Goal: Transaction & Acquisition: Purchase product/service

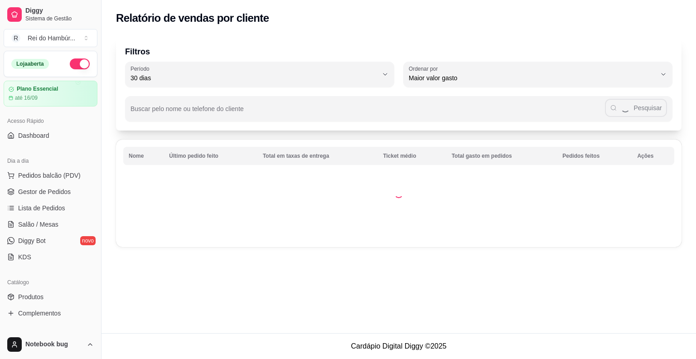
select select "30"
select select "HIGHEST_TOTAL_SPENT_WITH_ORDERS"
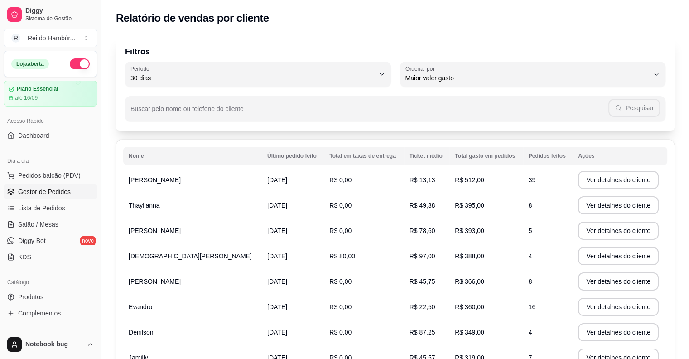
click at [61, 187] on span "Gestor de Pedidos" at bounding box center [44, 191] width 53 height 9
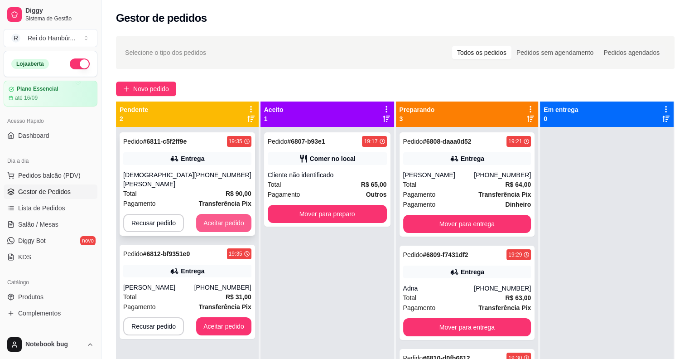
click at [237, 218] on button "Aceitar pedido" at bounding box center [223, 223] width 55 height 18
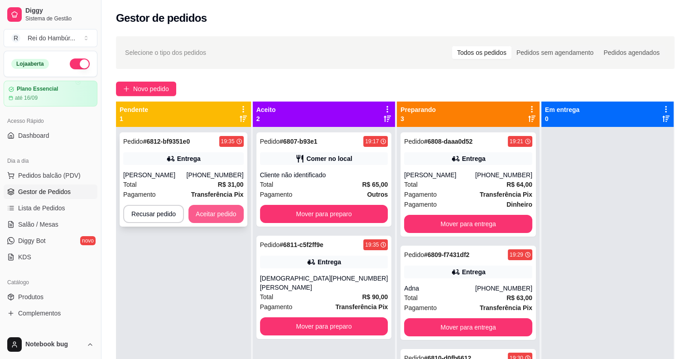
click at [234, 218] on button "Aceitar pedido" at bounding box center [216, 214] width 55 height 18
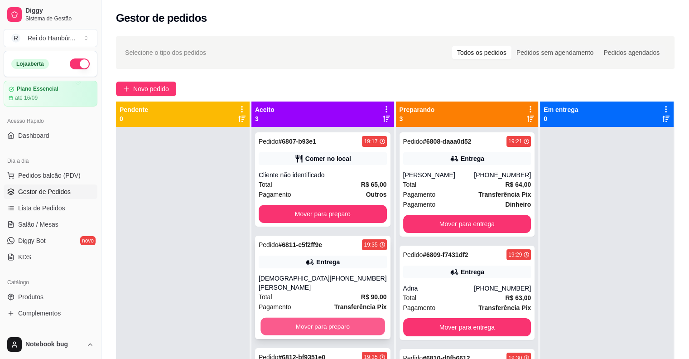
click at [308, 318] on button "Mover para preparo" at bounding box center [323, 327] width 124 height 18
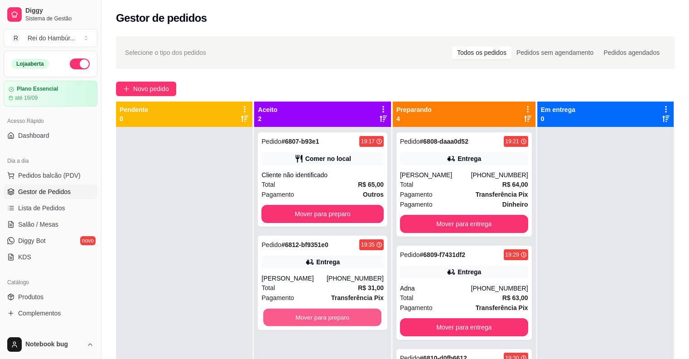
click at [308, 311] on button "Mover para preparo" at bounding box center [322, 318] width 118 height 18
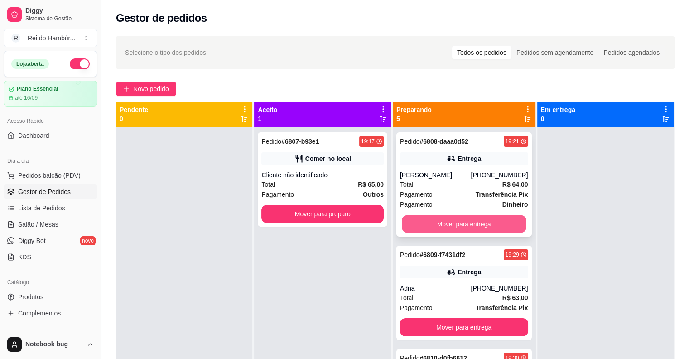
click at [504, 233] on button "Mover para entrega" at bounding box center [464, 224] width 124 height 18
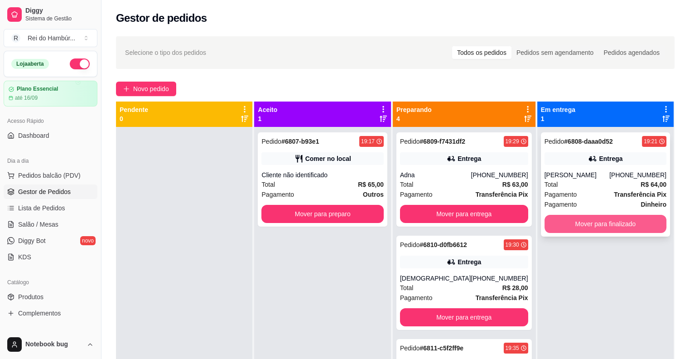
click at [558, 220] on button "Mover para finalizado" at bounding box center [606, 224] width 122 height 18
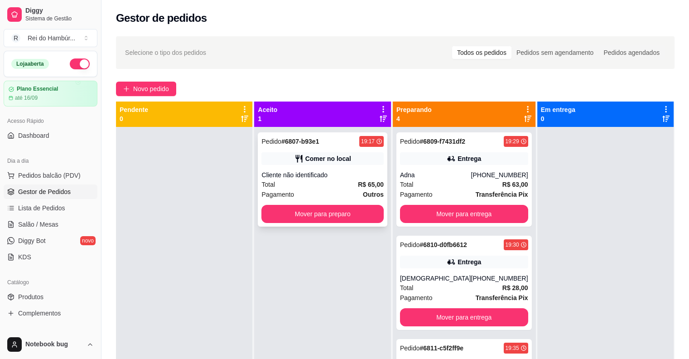
click at [314, 182] on div "Total R$ 65,00" at bounding box center [323, 184] width 122 height 10
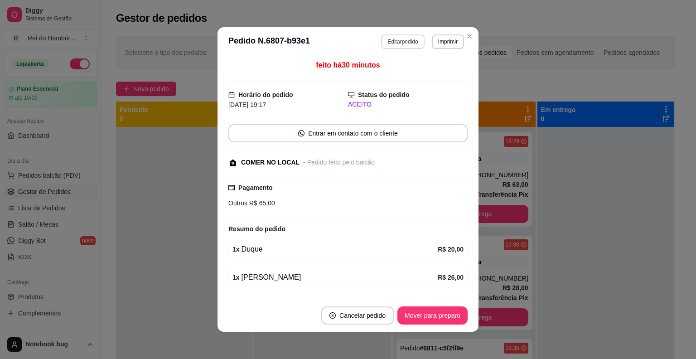
click at [393, 44] on button "Editar pedido" at bounding box center [402, 41] width 43 height 15
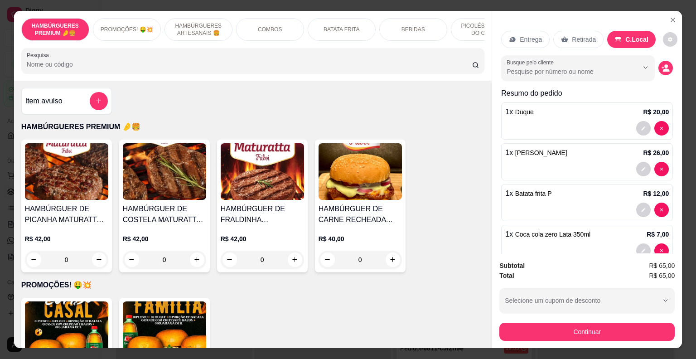
click at [207, 24] on p "HAMBÚRGUERES ARTESANAIS 🍔" at bounding box center [198, 29] width 53 height 15
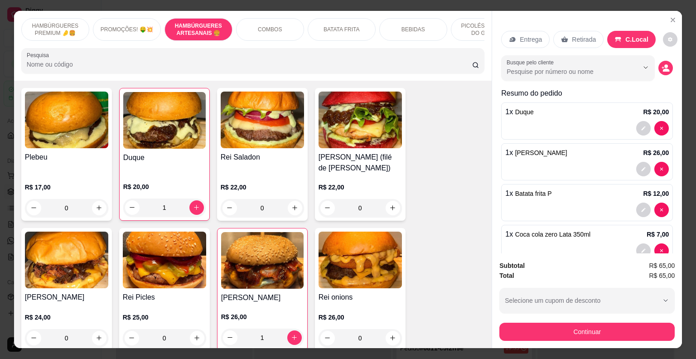
scroll to position [22, 0]
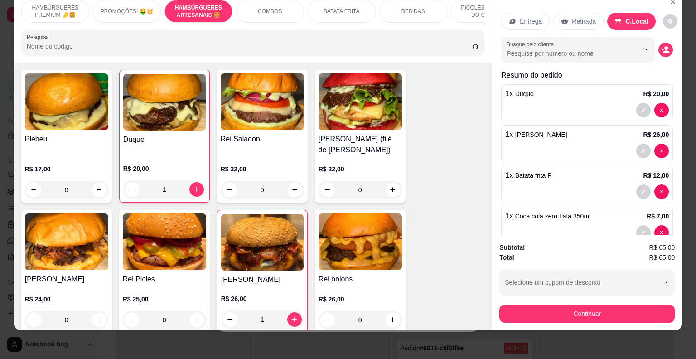
click at [190, 199] on div "1" at bounding box center [164, 189] width 82 height 18
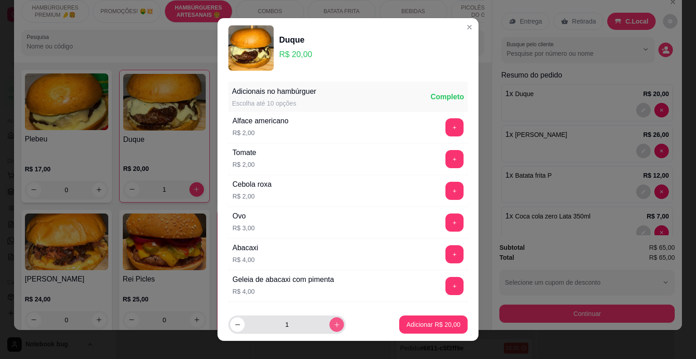
click at [329, 320] on button "increase-product-quantity" at bounding box center [336, 324] width 15 height 15
type input "2"
click at [425, 322] on p "Adicionar R$ 40,00" at bounding box center [433, 324] width 53 height 9
type input "3"
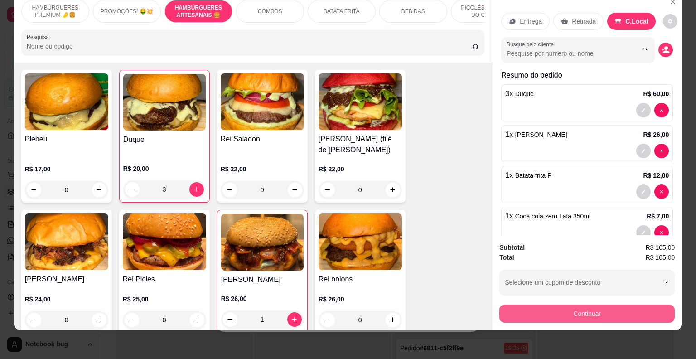
click at [618, 312] on button "Continuar" at bounding box center [586, 314] width 175 height 18
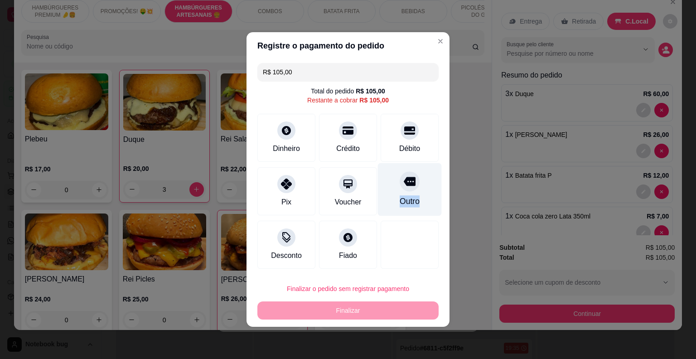
click at [412, 194] on div "Outro" at bounding box center [410, 189] width 64 height 53
type input "R$ 0,00"
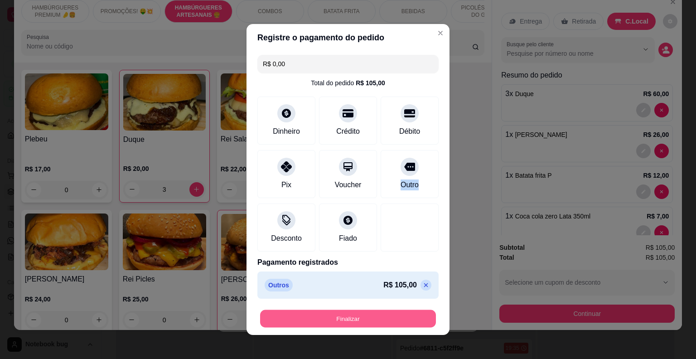
click at [362, 311] on button "Finalizar" at bounding box center [348, 319] width 176 height 18
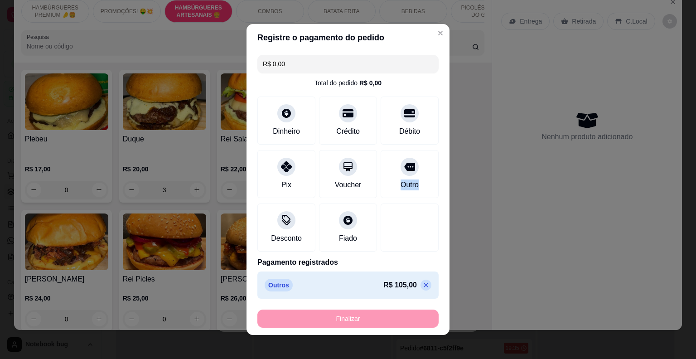
type input "0"
type input "-R$ 105,00"
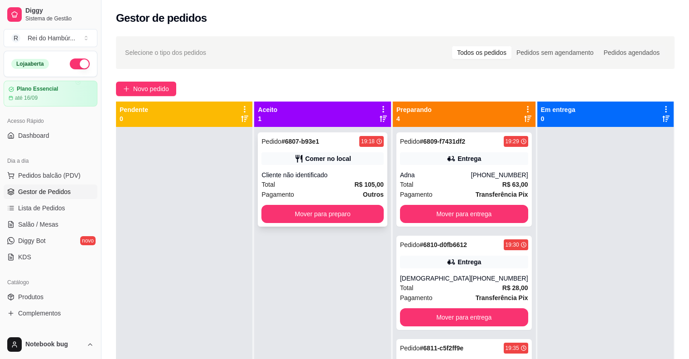
click at [361, 183] on span "R$ 105,00" at bounding box center [368, 184] width 29 height 10
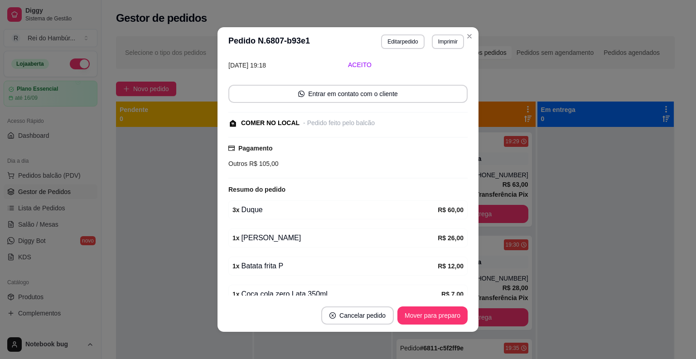
scroll to position [101, 0]
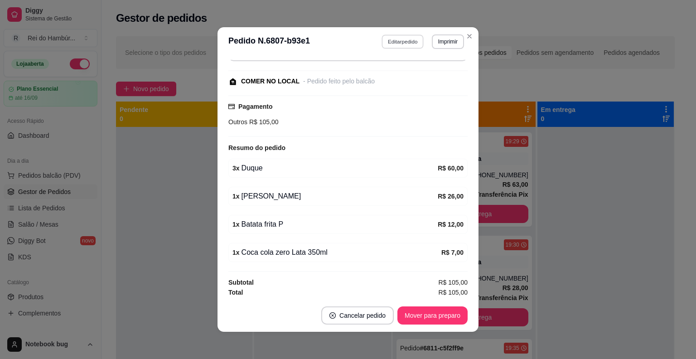
click at [398, 39] on button "Editar pedido" at bounding box center [403, 41] width 42 height 14
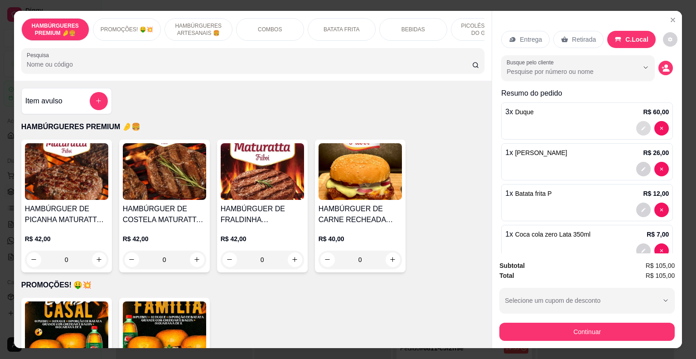
click at [637, 125] on button "decrease-product-quantity" at bounding box center [643, 128] width 15 height 15
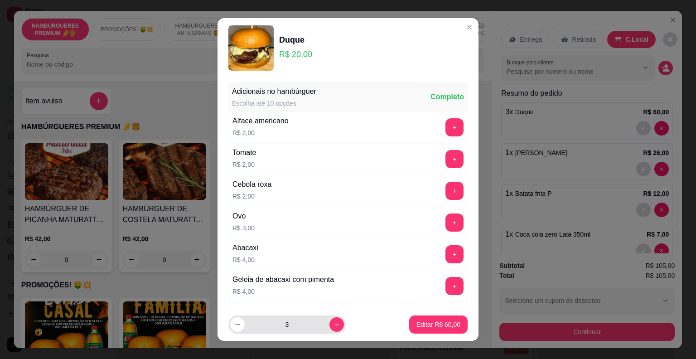
drag, startPoint x: 232, startPoint y: 315, endPoint x: 233, endPoint y: 321, distance: 5.9
click at [232, 319] on footer "3 Editar R$ 60,00" at bounding box center [348, 324] width 261 height 33
click at [234, 321] on icon "decrease-product-quantity" at bounding box center [237, 324] width 7 height 7
type input "2"
click at [417, 326] on p "Editar R$ 40,00" at bounding box center [438, 324] width 43 height 9
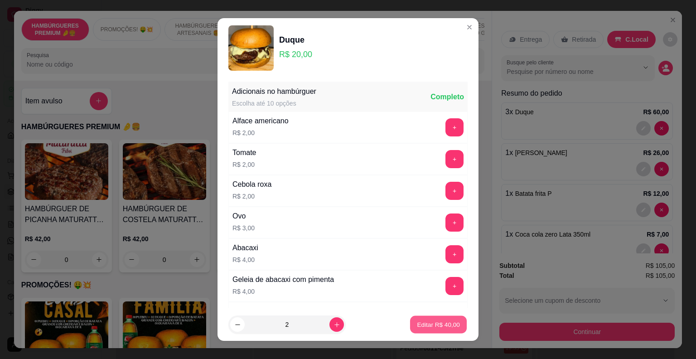
type input "2"
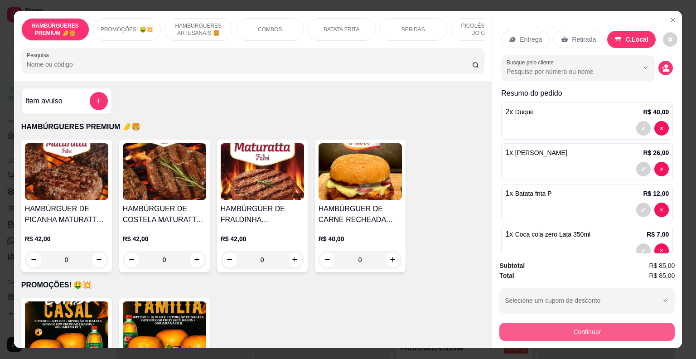
click at [525, 323] on button "Continuar" at bounding box center [586, 332] width 175 height 18
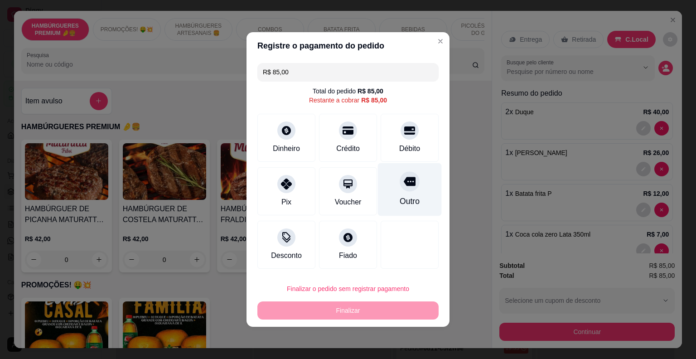
click at [393, 193] on div "Outro" at bounding box center [410, 189] width 64 height 53
type input "R$ 0,00"
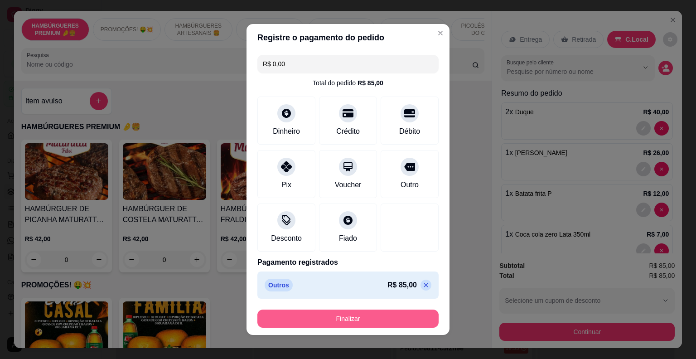
click at [388, 316] on button "Finalizar" at bounding box center [347, 319] width 181 height 18
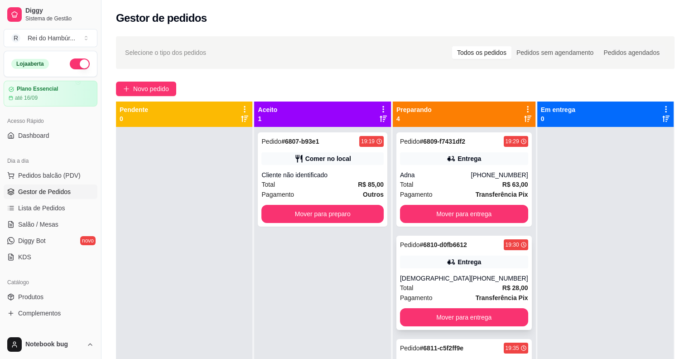
click at [476, 283] on div "Total R$ 28,00" at bounding box center [464, 288] width 128 height 10
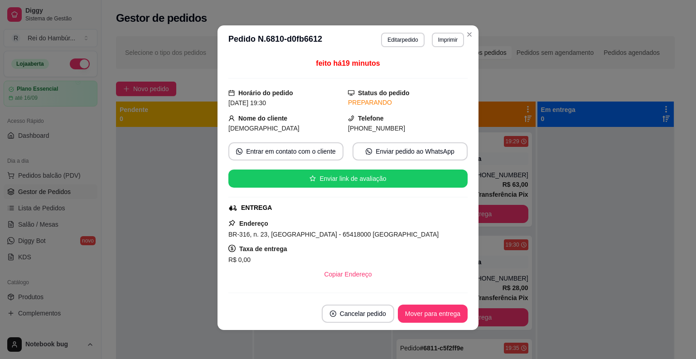
scroll to position [141, 0]
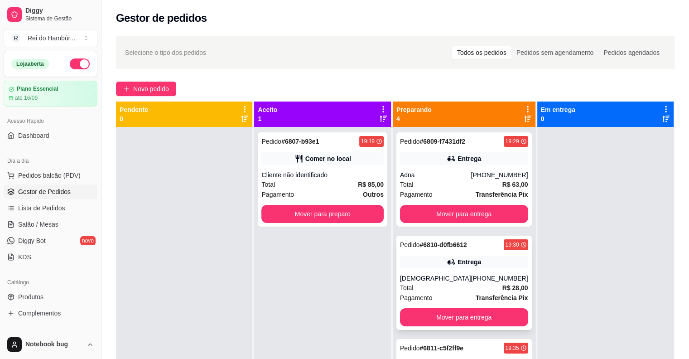
click at [422, 328] on div "Pedido # 6810-d0fb6612 19:30 Entrega [DEMOGRAPHIC_DATA] [PHONE_NUMBER] Total R$…" at bounding box center [465, 283] width 136 height 94
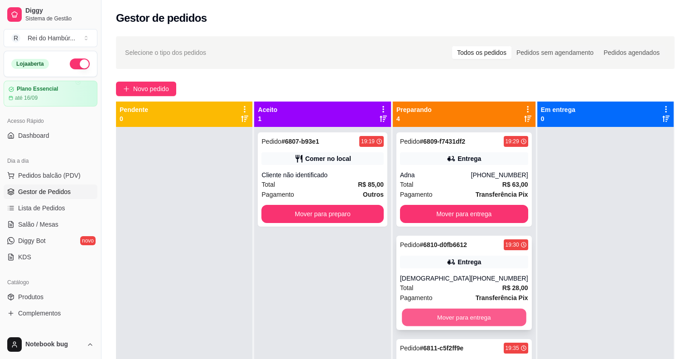
click at [439, 315] on button "Mover para entrega" at bounding box center [464, 318] width 124 height 18
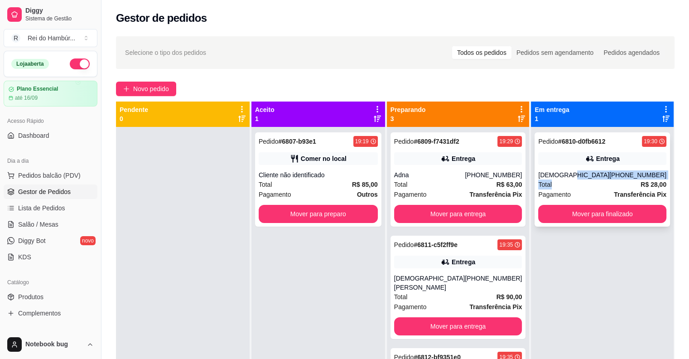
click at [589, 179] on div "Pedido # 6810-d0fb6612 19:30 Entrega [DEMOGRAPHIC_DATA] [PHONE_NUMBER] Total R$…" at bounding box center [603, 179] width 136 height 94
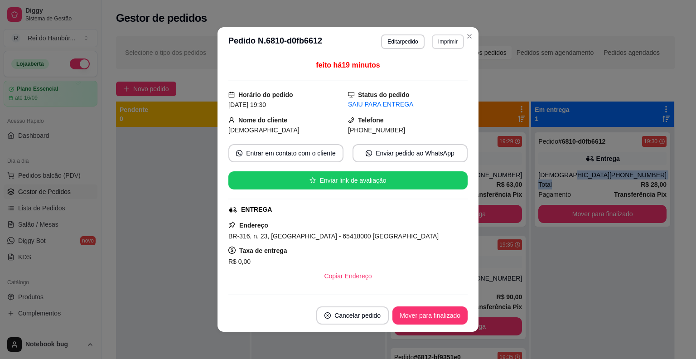
click at [432, 42] on button "Imprimir" at bounding box center [448, 41] width 32 height 15
click at [426, 89] on button "IMPRESSORA" at bounding box center [428, 91] width 63 height 14
click at [456, 34] on header "**********" at bounding box center [348, 41] width 261 height 29
click at [457, 39] on button "Imprimir" at bounding box center [447, 41] width 31 height 14
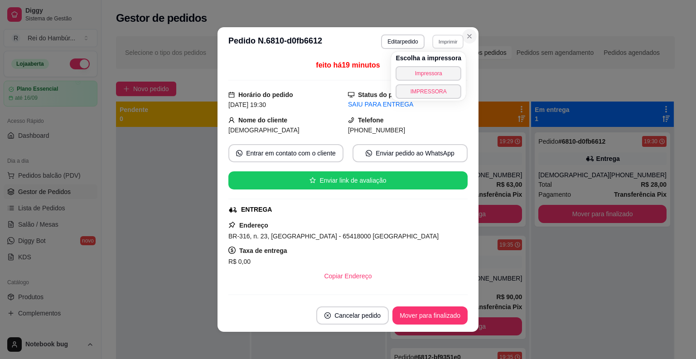
click at [462, 36] on button "Close" at bounding box center [469, 36] width 15 height 15
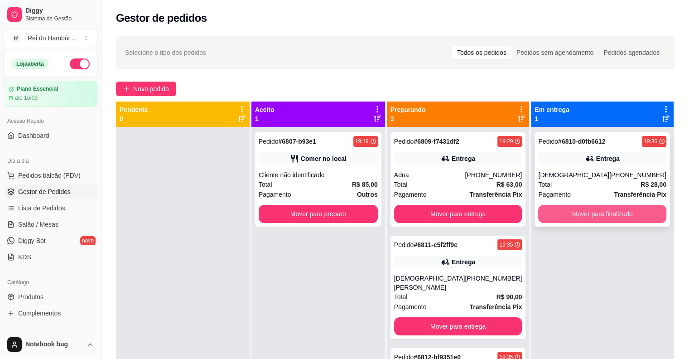
click at [576, 208] on button "Mover para finalizado" at bounding box center [602, 214] width 128 height 18
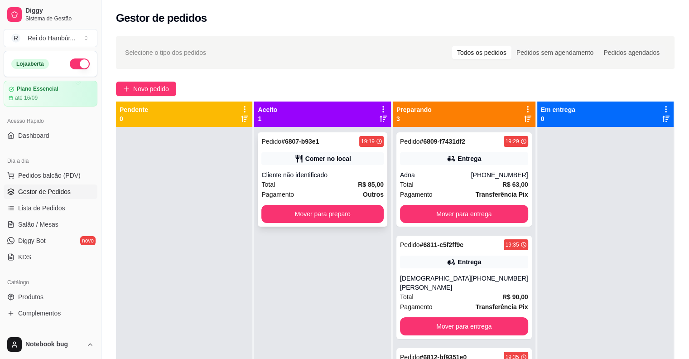
drag, startPoint x: 388, startPoint y: 174, endPoint x: 366, endPoint y: 176, distance: 22.8
click at [383, 176] on div "Pedido # 6807-b93e1 19:19 Comer no local Cliente não identificado Total R$ 85,0…" at bounding box center [322, 306] width 136 height 359
click at [350, 176] on div "Cliente não identificado" at bounding box center [323, 174] width 122 height 9
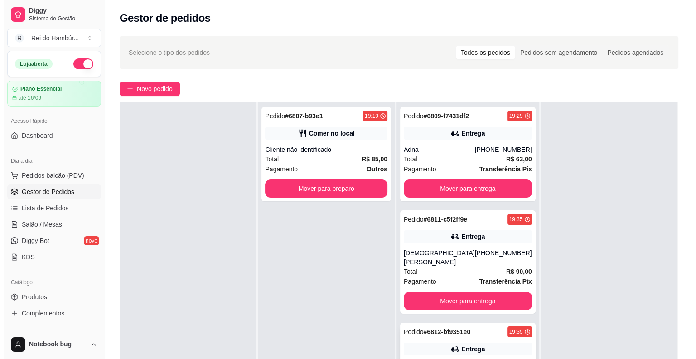
scroll to position [136, 0]
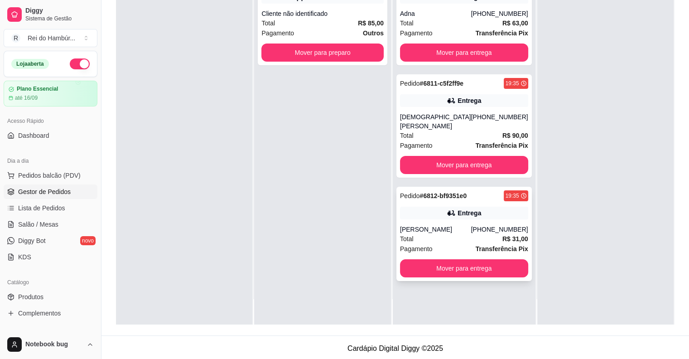
click at [454, 234] on div "Total R$ 31,00" at bounding box center [464, 239] width 128 height 10
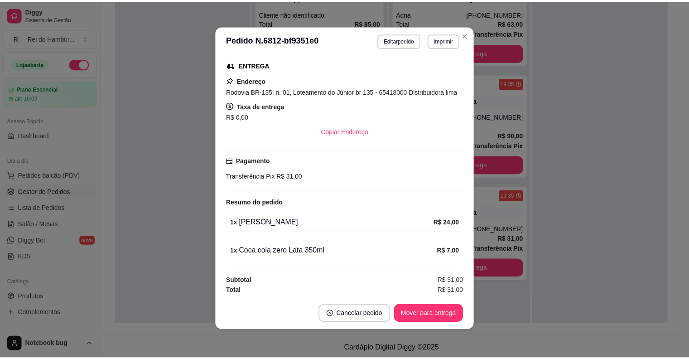
scroll to position [2, 0]
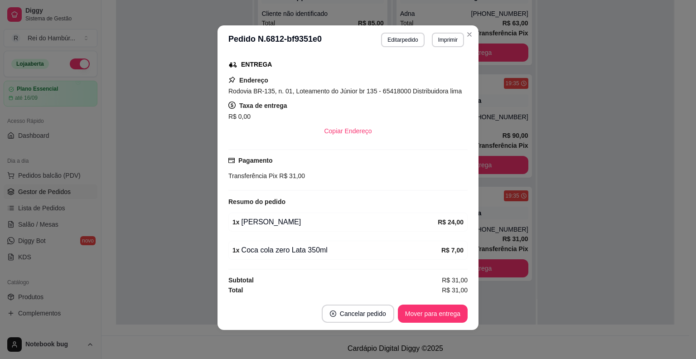
click at [218, 216] on div "feito há 15 minutos Horário do pedido [DATE] 19:35 Status do pedido PREPARANDO …" at bounding box center [348, 175] width 261 height 243
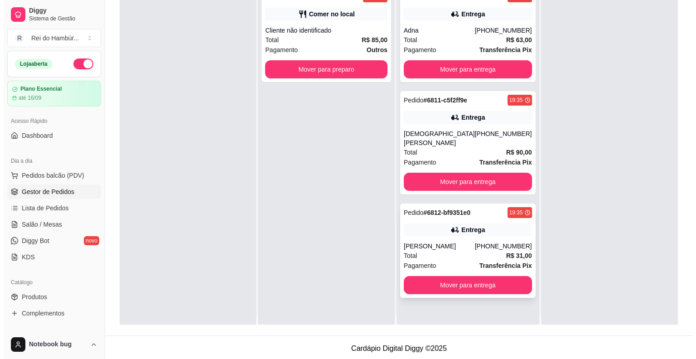
scroll to position [0, 0]
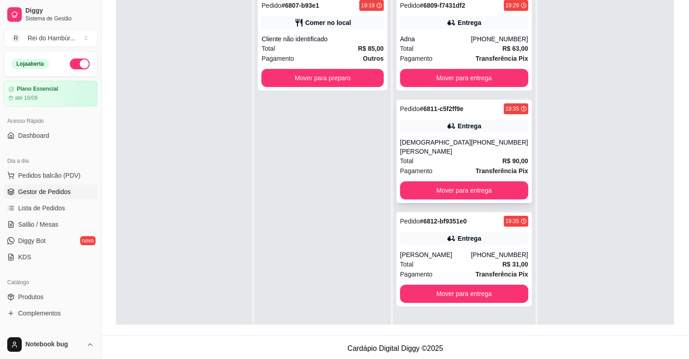
click at [470, 143] on div "[DEMOGRAPHIC_DATA][PERSON_NAME]" at bounding box center [435, 147] width 71 height 18
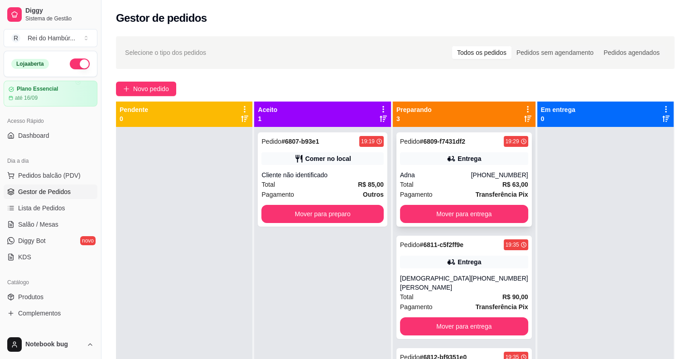
click at [471, 176] on div "Adna" at bounding box center [435, 174] width 71 height 9
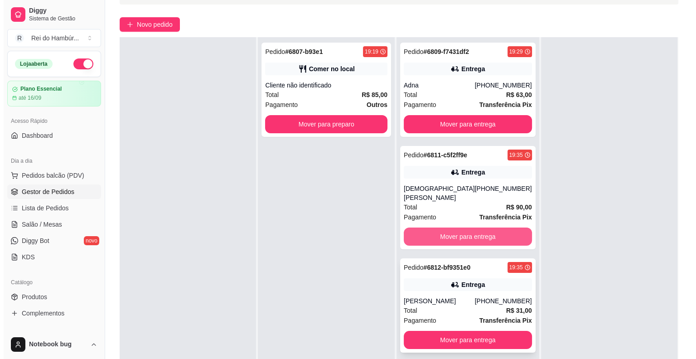
scroll to position [136, 0]
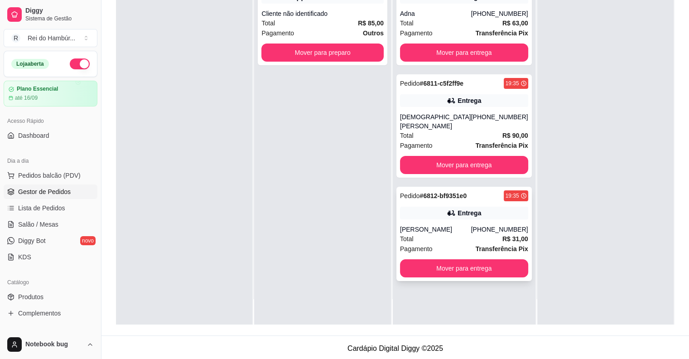
click at [473, 212] on div "Pedido # 6812-bf9351e0 19:35 Entrega [PERSON_NAME] [PHONE_NUMBER] Total R$ 31,0…" at bounding box center [465, 234] width 136 height 94
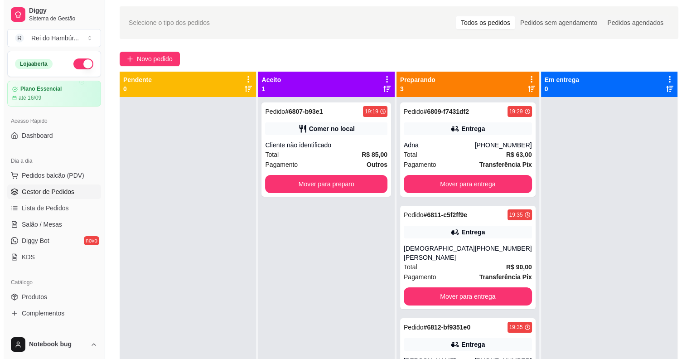
scroll to position [0, 0]
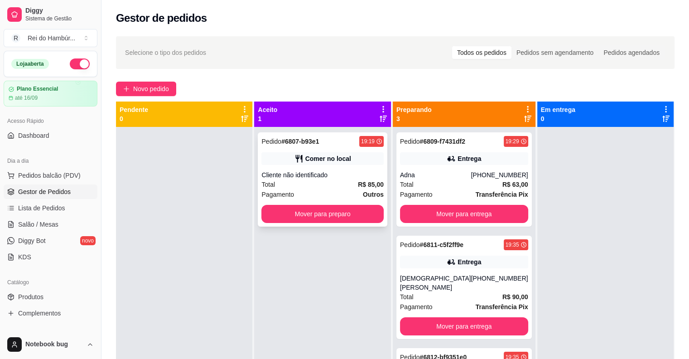
click at [327, 189] on div "Total R$ 85,00" at bounding box center [323, 184] width 122 height 10
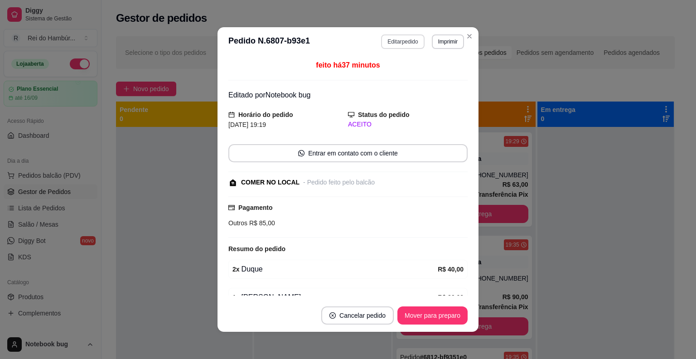
click at [401, 41] on button "Editar pedido" at bounding box center [402, 41] width 43 height 15
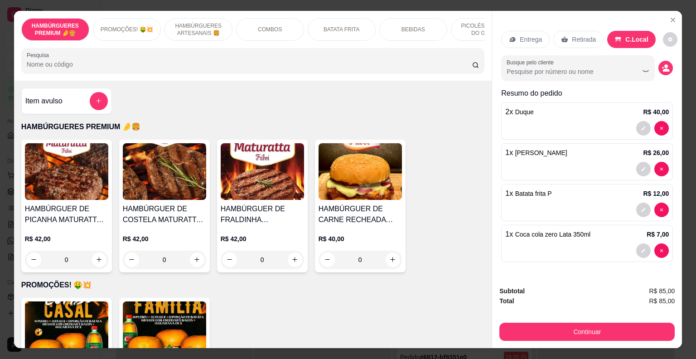
click at [535, 325] on button "Continuar" at bounding box center [586, 332] width 175 height 18
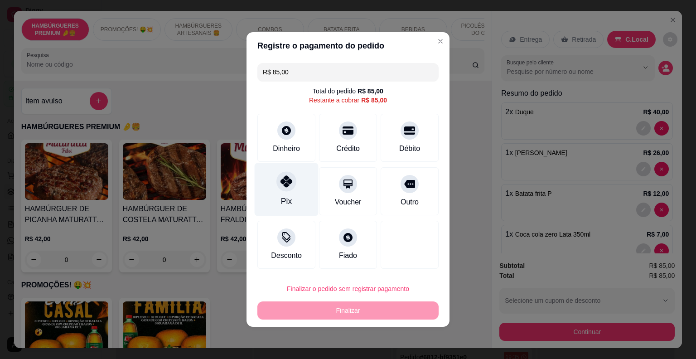
click at [281, 181] on icon at bounding box center [287, 181] width 12 height 12
type input "R$ 0,00"
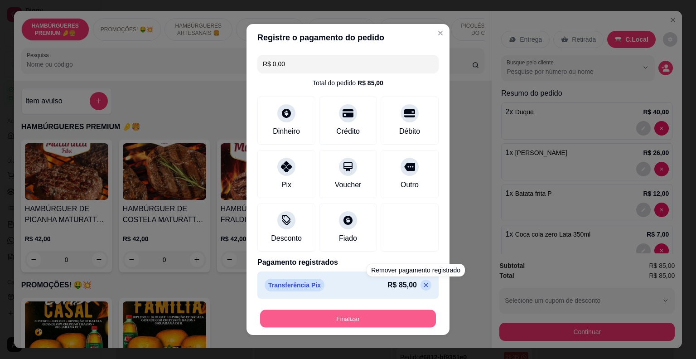
click at [403, 314] on button "Finalizar" at bounding box center [348, 319] width 176 height 18
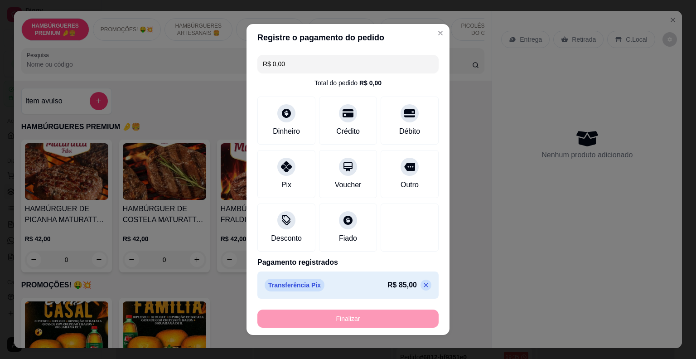
type input "0"
type input "-R$ 85,00"
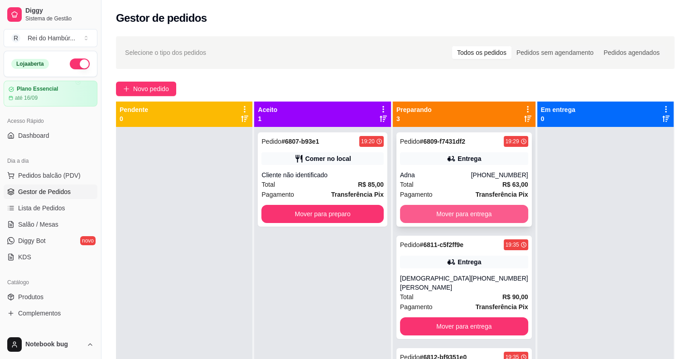
click at [446, 218] on button "Mover para entrega" at bounding box center [464, 214] width 128 height 18
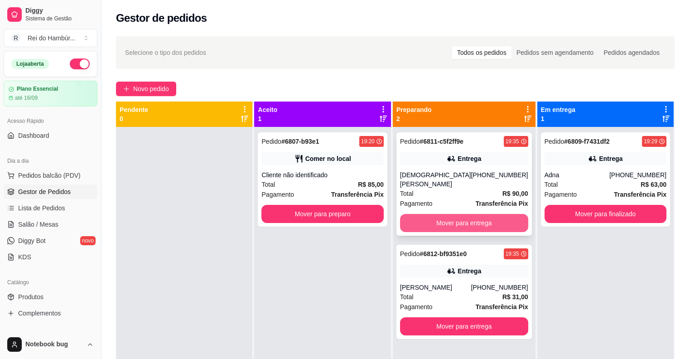
click at [473, 214] on button "Mover para entrega" at bounding box center [464, 223] width 128 height 18
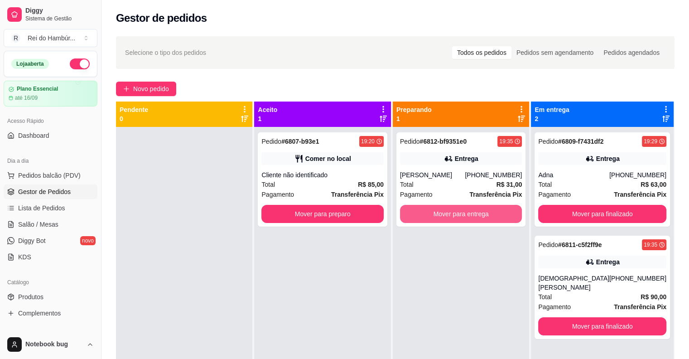
click at [477, 210] on button "Mover para entrega" at bounding box center [461, 214] width 122 height 18
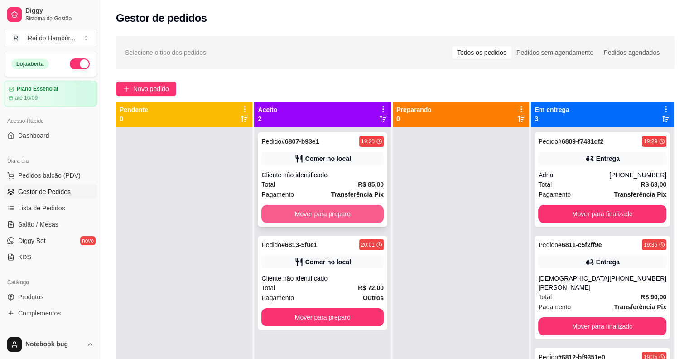
click at [377, 212] on button "Mover para preparo" at bounding box center [323, 214] width 122 height 18
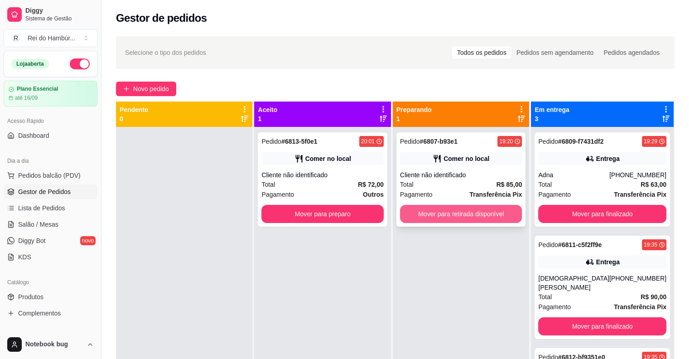
click at [457, 211] on button "Mover para retirada disponível" at bounding box center [461, 214] width 122 height 18
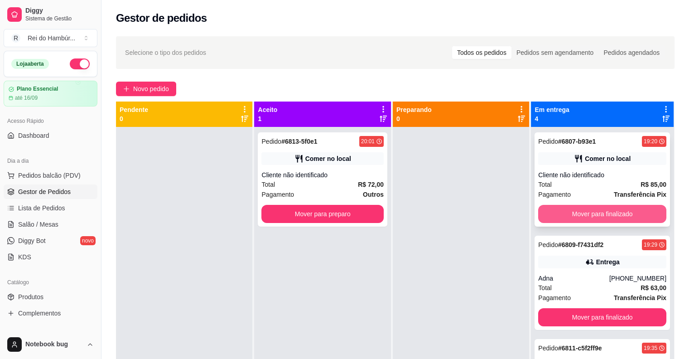
click at [571, 213] on button "Mover para finalizado" at bounding box center [602, 214] width 128 height 18
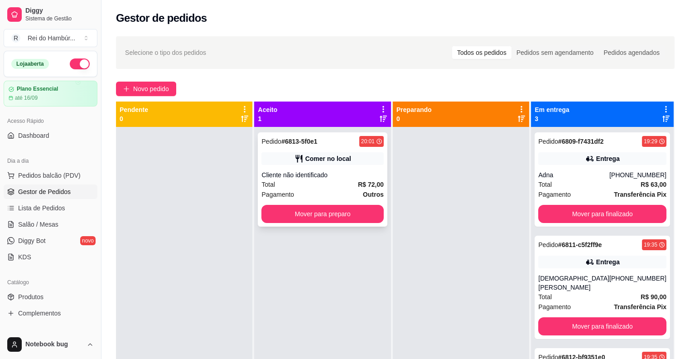
click at [373, 186] on strong "R$ 72,00" at bounding box center [371, 184] width 26 height 7
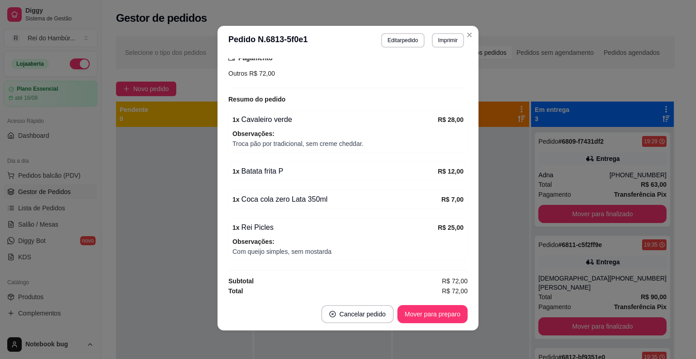
scroll to position [2, 0]
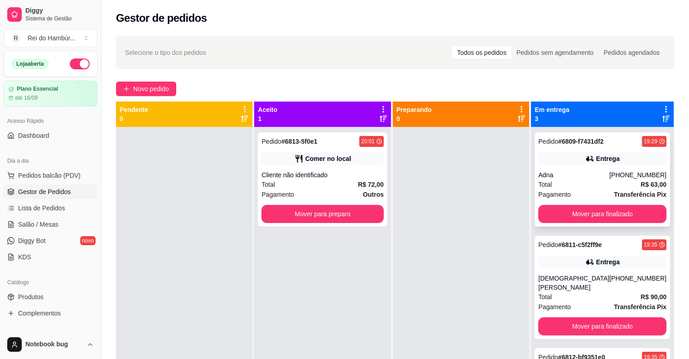
click at [563, 178] on div "Adna" at bounding box center [573, 174] width 71 height 9
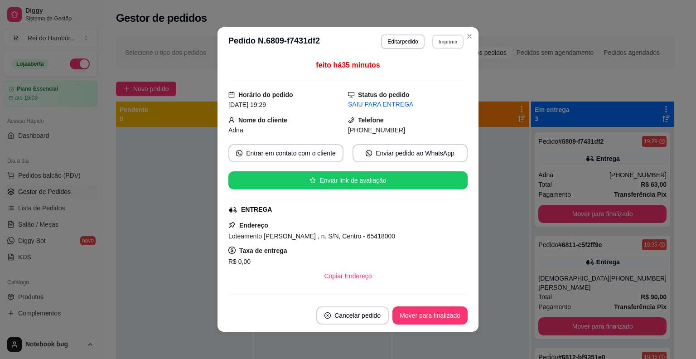
click at [449, 40] on button "Imprimir" at bounding box center [447, 41] width 31 height 14
click at [445, 94] on button "IMPRESSORA" at bounding box center [429, 91] width 66 height 15
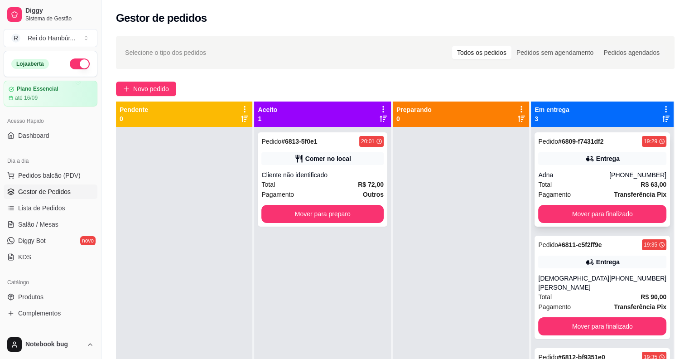
click at [569, 203] on div "Pedido # 6809-f7431df2 19:29 Entrega Adna [PHONE_NUMBER] Total R$ 63,00 Pagamen…" at bounding box center [603, 179] width 136 height 94
click at [574, 216] on button "Mover para finalizado" at bounding box center [602, 214] width 128 height 18
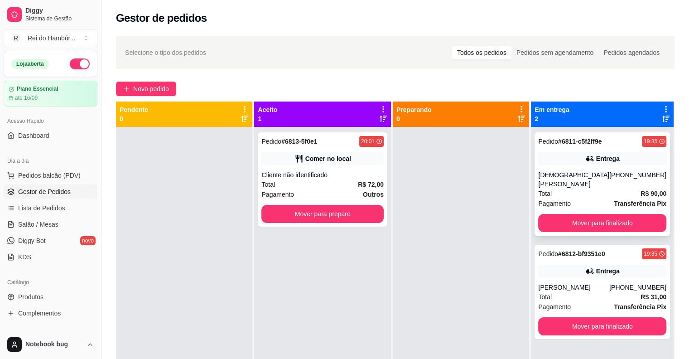
click at [577, 189] on div "Total R$ 90,00" at bounding box center [602, 194] width 128 height 10
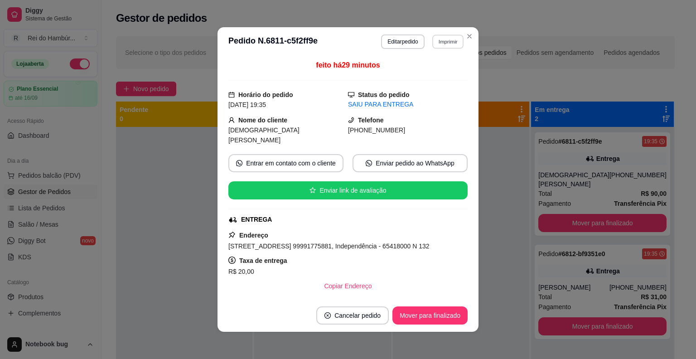
click at [432, 43] on button "Imprimir" at bounding box center [447, 41] width 31 height 14
click at [437, 84] on button "IMPRESSORA" at bounding box center [429, 91] width 66 height 15
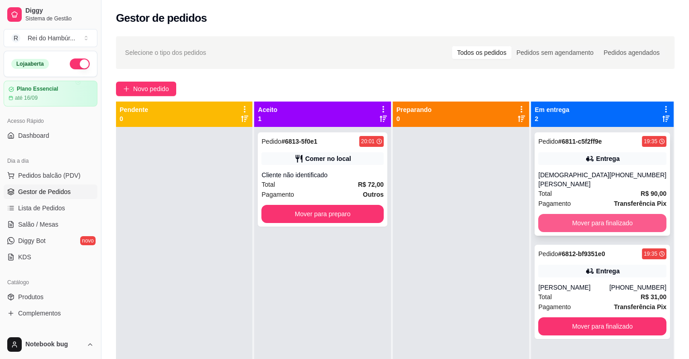
click at [551, 214] on button "Mover para finalizado" at bounding box center [602, 223] width 128 height 18
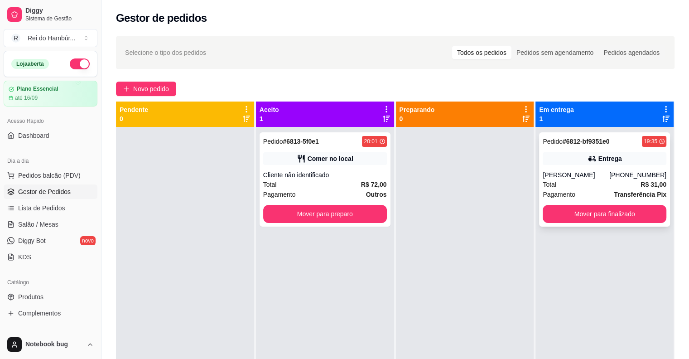
click at [573, 172] on div "[PERSON_NAME]" at bounding box center [576, 174] width 67 height 9
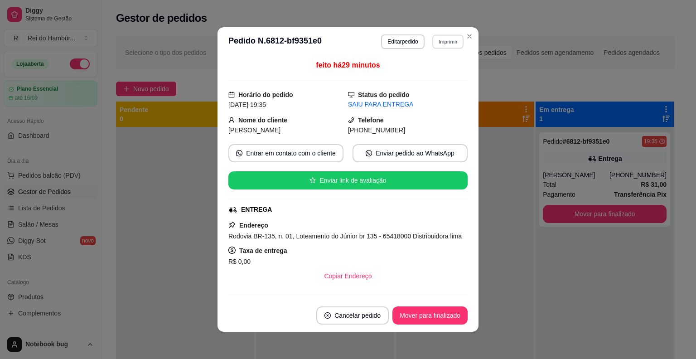
click at [444, 38] on button "Imprimir" at bounding box center [447, 41] width 31 height 14
click at [437, 94] on button "IMPRESSORA" at bounding box center [428, 91] width 63 height 14
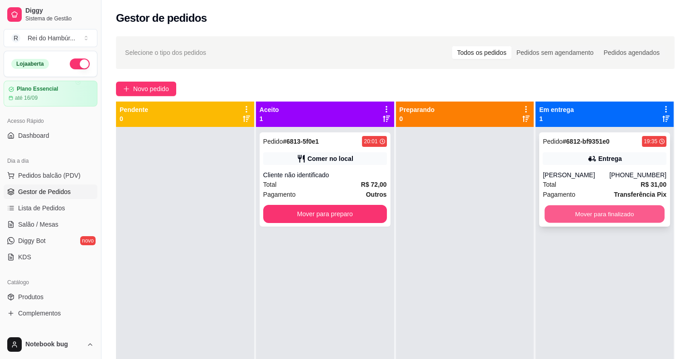
click at [562, 214] on button "Mover para finalizado" at bounding box center [605, 214] width 120 height 18
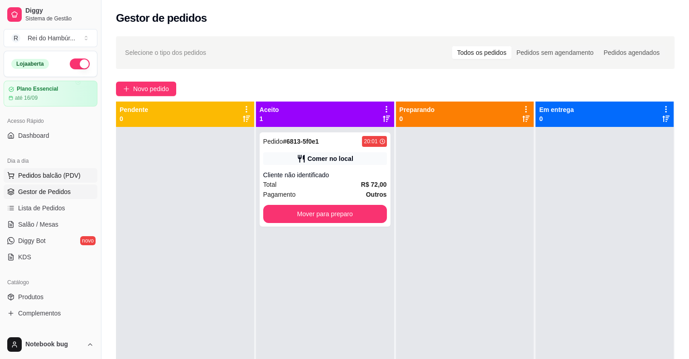
click at [73, 182] on button "Pedidos balcão (PDV)" at bounding box center [51, 175] width 94 height 15
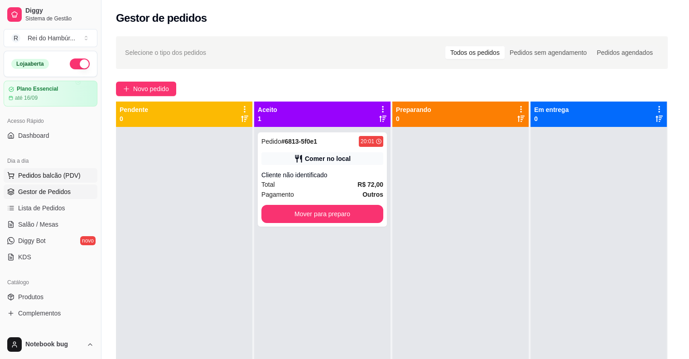
click at [77, 170] on img at bounding box center [61, 171] width 85 height 58
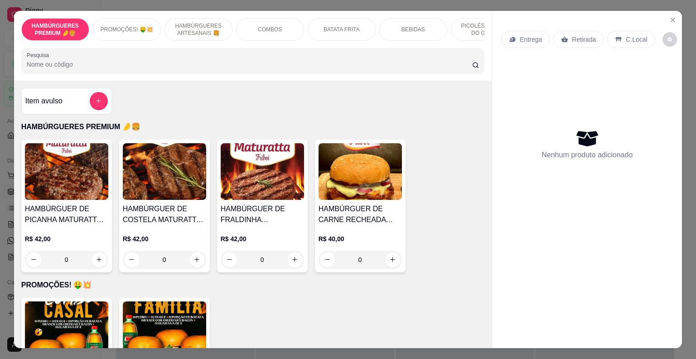
click at [181, 22] on p "HAMBÚRGUERES ARTESANAIS 🍔" at bounding box center [198, 29] width 53 height 15
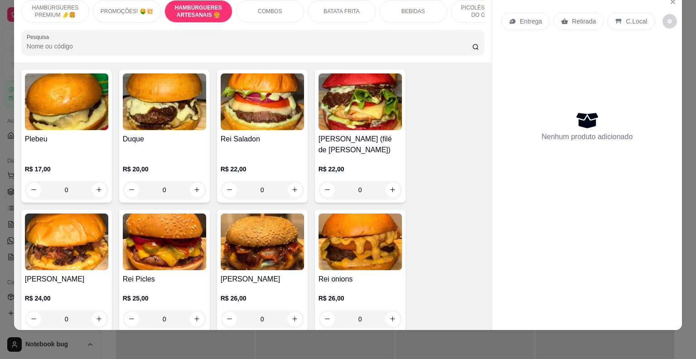
click at [97, 197] on div "0" at bounding box center [66, 190] width 83 height 18
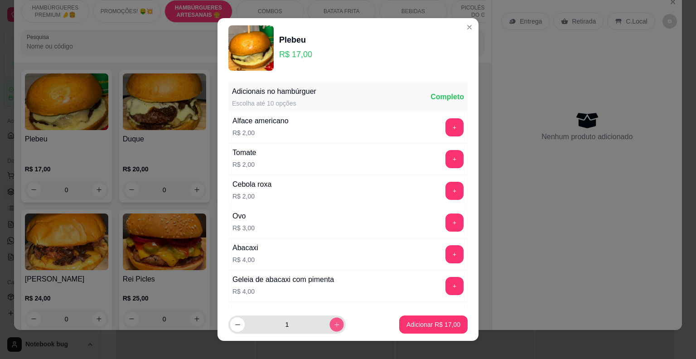
click at [329, 326] on button "increase-product-quantity" at bounding box center [336, 325] width 14 height 14
type input "2"
click at [403, 319] on button "Adicionar R$ 34,00" at bounding box center [433, 325] width 67 height 18
type input "2"
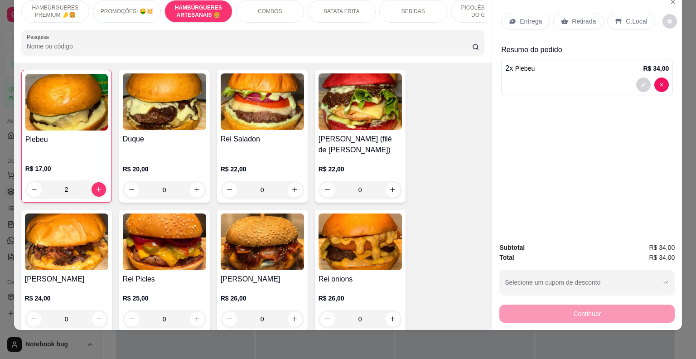
click at [391, 199] on div "0" at bounding box center [360, 190] width 83 height 18
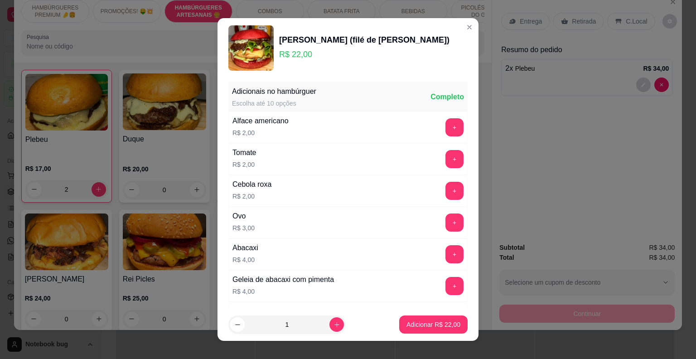
click at [442, 335] on footer "1 Adicionar R$ 22,00" at bounding box center [348, 324] width 261 height 33
click at [440, 324] on p "Adicionar R$ 22,00" at bounding box center [434, 324] width 54 height 9
type input "1"
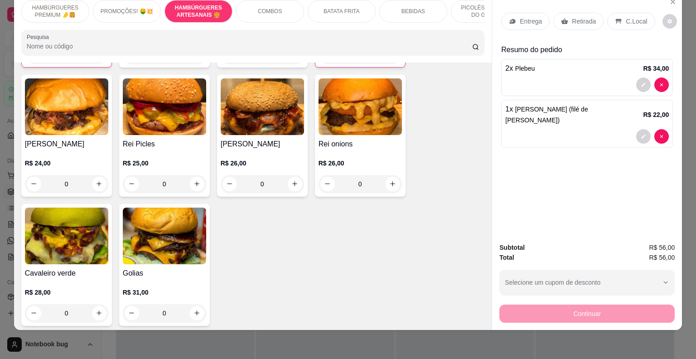
scroll to position [636, 0]
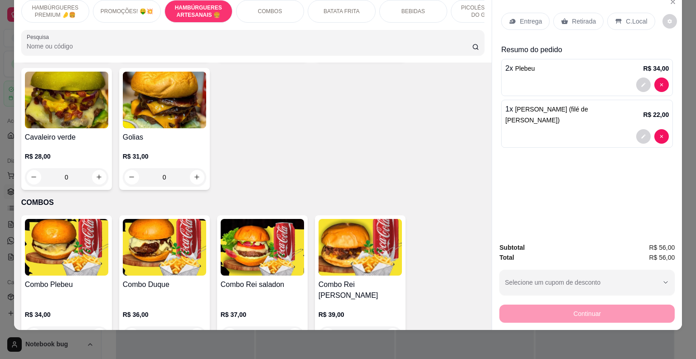
click at [194, 186] on div "0" at bounding box center [164, 177] width 83 height 18
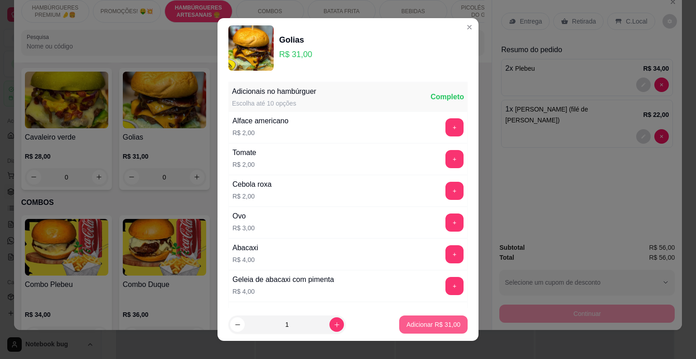
click at [428, 319] on button "Adicionar R$ 31,00" at bounding box center [433, 324] width 68 height 18
type input "1"
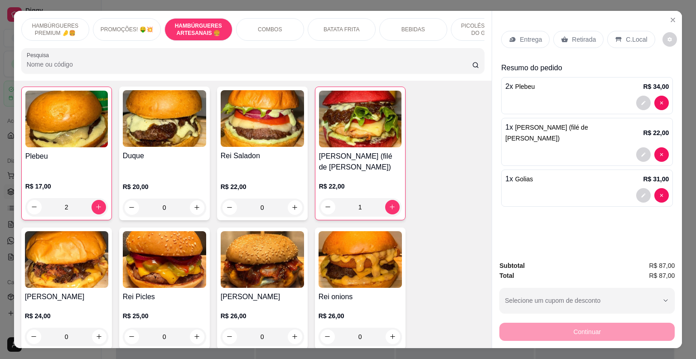
scroll to position [364, 0]
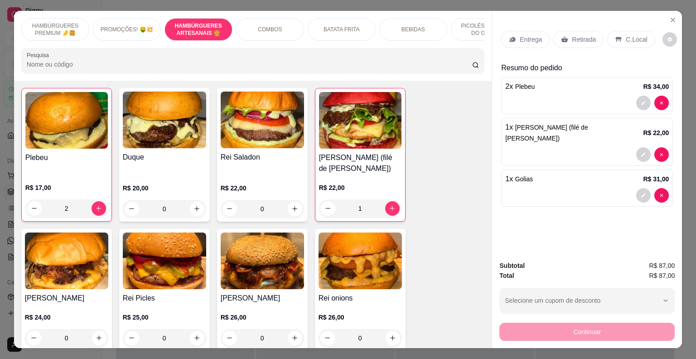
click at [410, 26] on p "BEBIDAS" at bounding box center [414, 29] width 24 height 7
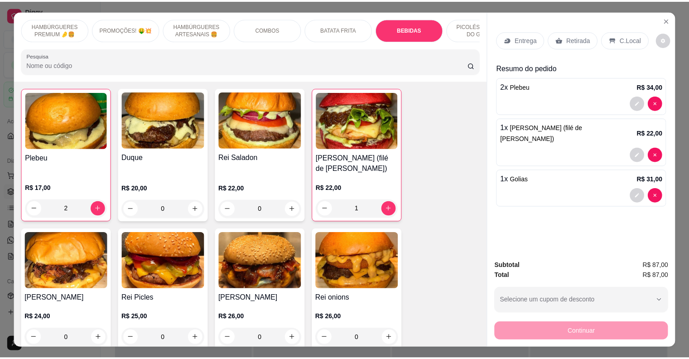
scroll to position [22, 0]
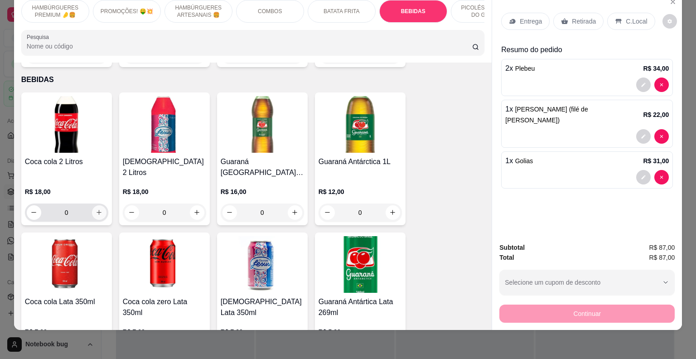
click at [96, 209] on icon "increase-product-quantity" at bounding box center [99, 212] width 7 height 7
type input "1"
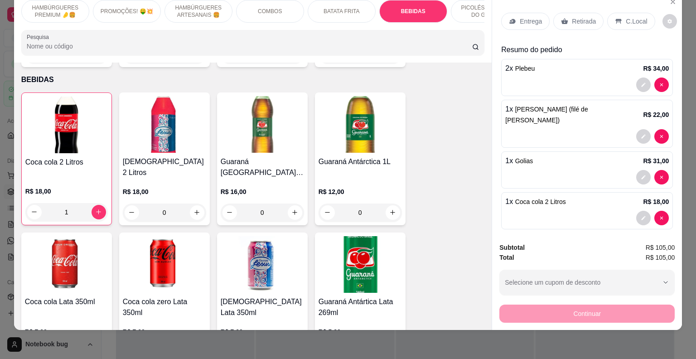
click at [627, 17] on p "C.Local" at bounding box center [636, 21] width 21 height 9
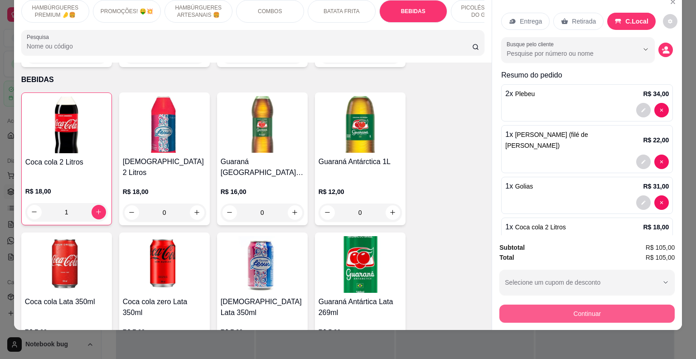
click at [613, 305] on button "Continuar" at bounding box center [586, 314] width 175 height 18
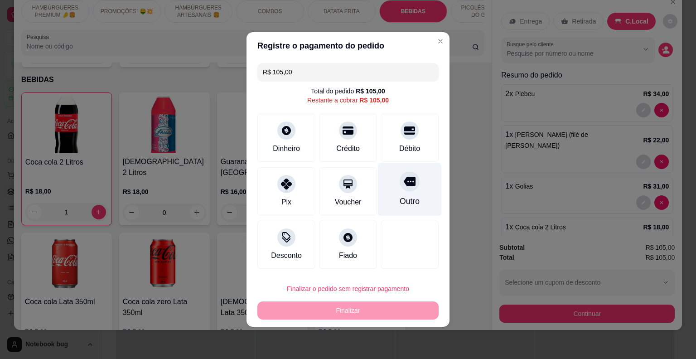
click at [414, 191] on div "Outro" at bounding box center [410, 189] width 64 height 53
type input "R$ 0,00"
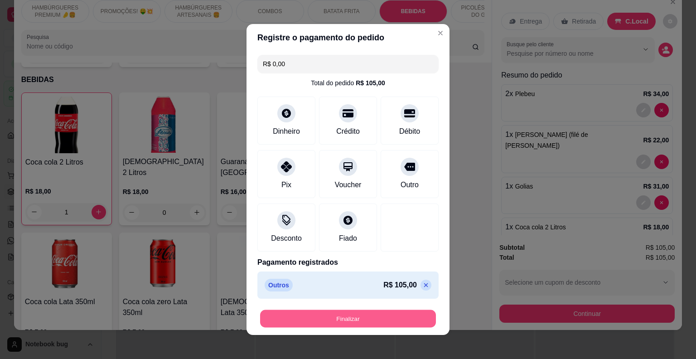
click at [401, 315] on button "Finalizar" at bounding box center [348, 319] width 176 height 18
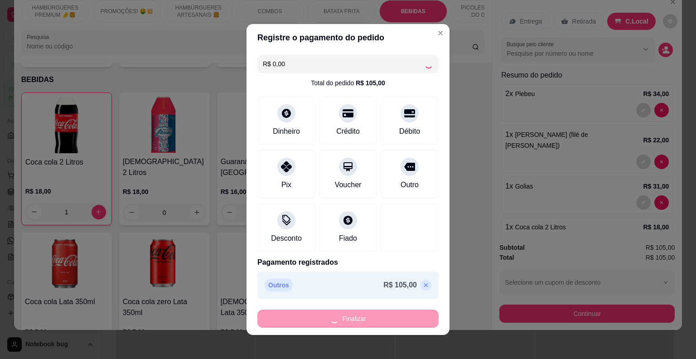
type input "0"
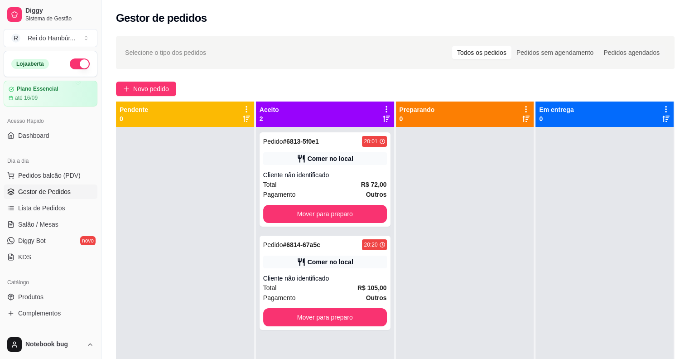
click at [28, 189] on span "Gestor de Pedidos" at bounding box center [44, 191] width 53 height 9
click at [28, 180] on button "Pedidos balcão (PDV)" at bounding box center [51, 175] width 94 height 15
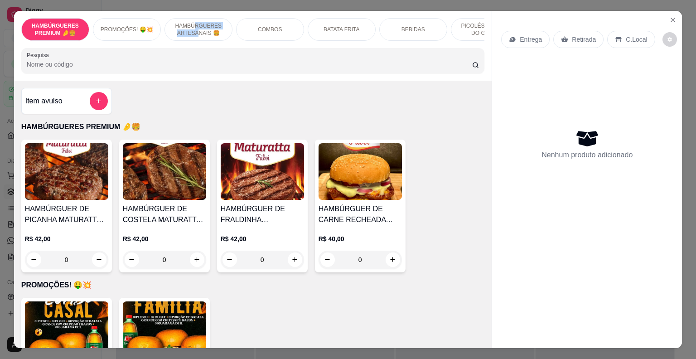
click at [192, 27] on p "HAMBÚRGUERES ARTESANAIS 🍔" at bounding box center [198, 29] width 53 height 15
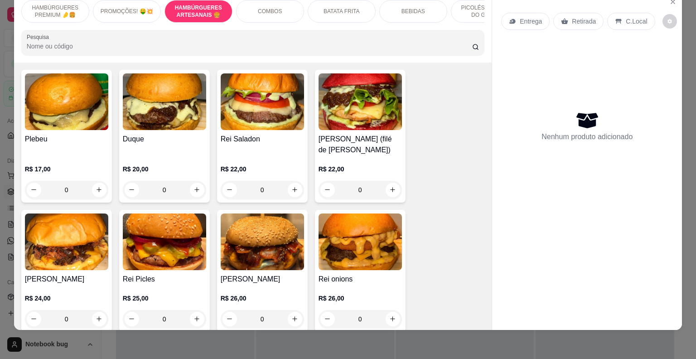
click at [97, 199] on div "0" at bounding box center [66, 190] width 83 height 18
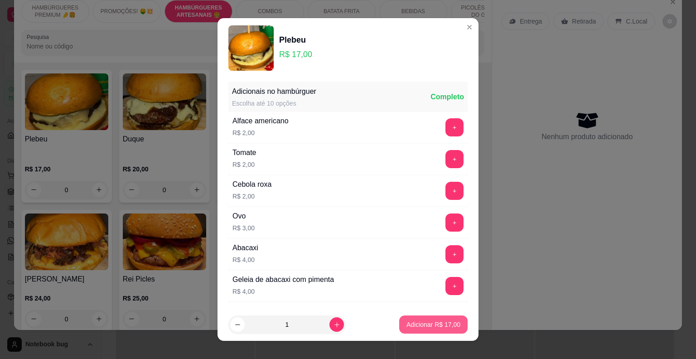
click at [415, 321] on p "Adicionar R$ 17,00" at bounding box center [434, 324] width 54 height 9
type input "1"
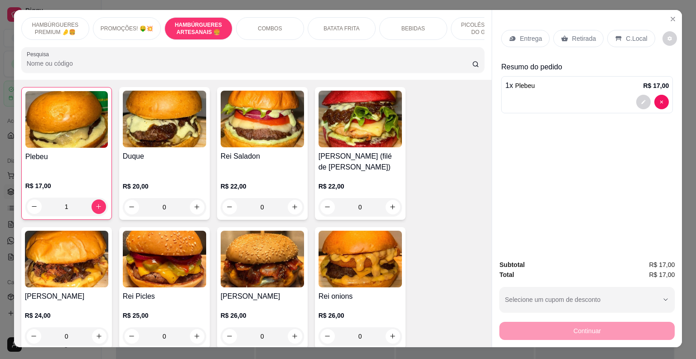
scroll to position [0, 0]
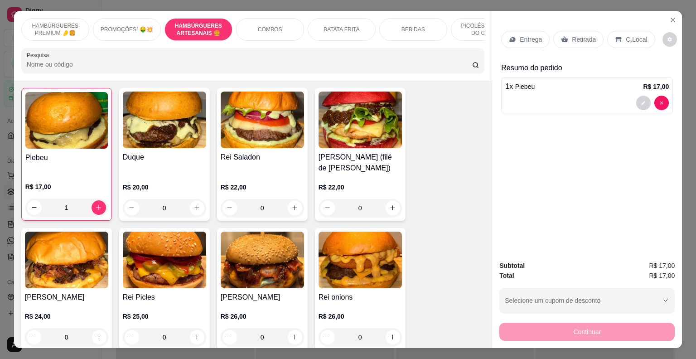
click at [513, 36] on icon at bounding box center [512, 39] width 7 height 7
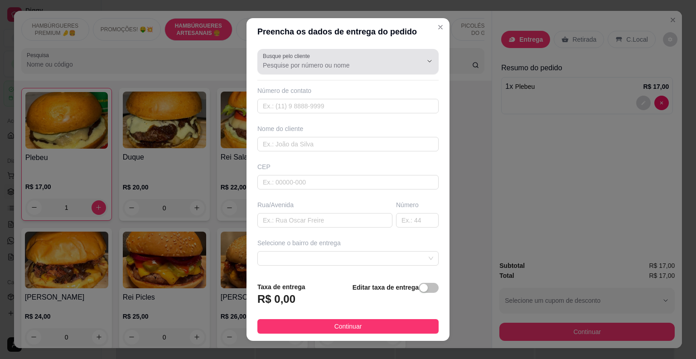
click at [383, 67] on input "Busque pelo cliente" at bounding box center [335, 65] width 145 height 9
type input "K"
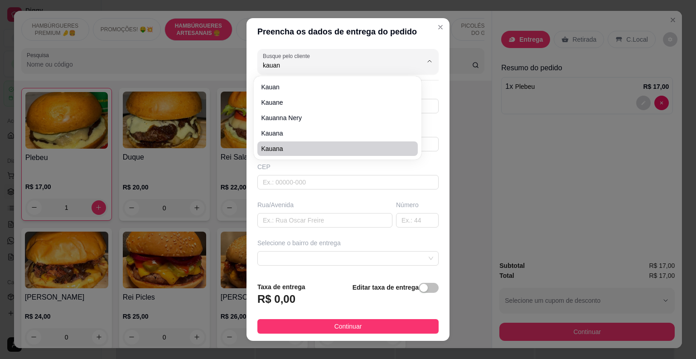
click at [327, 148] on span "Kauana" at bounding box center [333, 148] width 144 height 9
type input "Kauana"
type input "99992116399"
type input "Kauana"
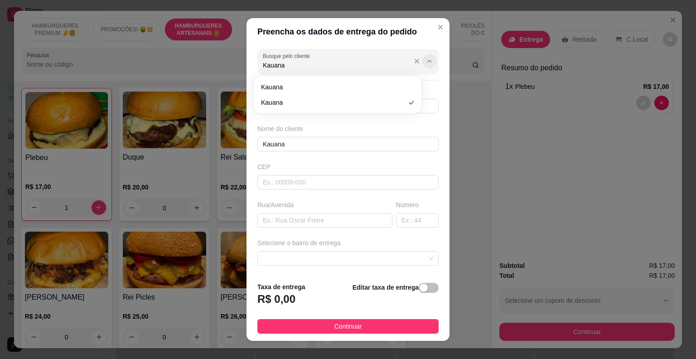
click at [426, 61] on icon "Show suggestions" at bounding box center [429, 61] width 7 height 7
click at [333, 85] on span "Kauana" at bounding box center [333, 86] width 144 height 9
type input "Kauana"
type input "99991018531"
type input "Kauana"
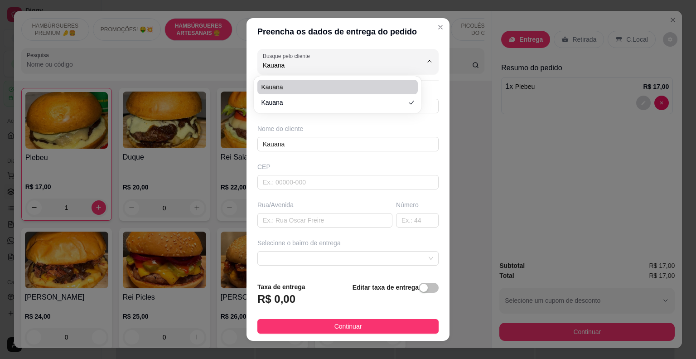
type input "ELETRONORTE"
type input "Sn"
type input "Peritoro-ma"
type input "CASA DO PROFESSOR [PERSON_NAME]"
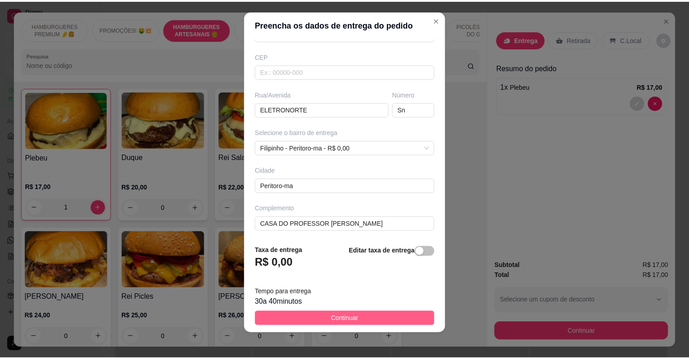
scroll to position [11, 0]
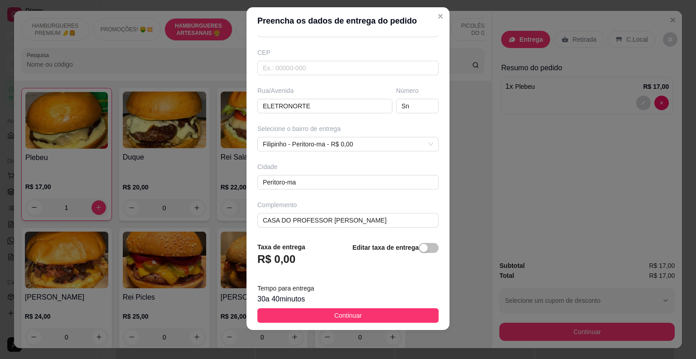
click at [378, 314] on button "Continuar" at bounding box center [347, 315] width 181 height 15
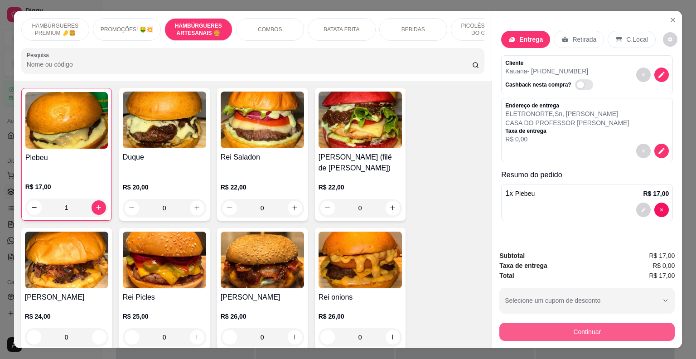
click at [575, 334] on button "Continuar" at bounding box center [586, 332] width 175 height 18
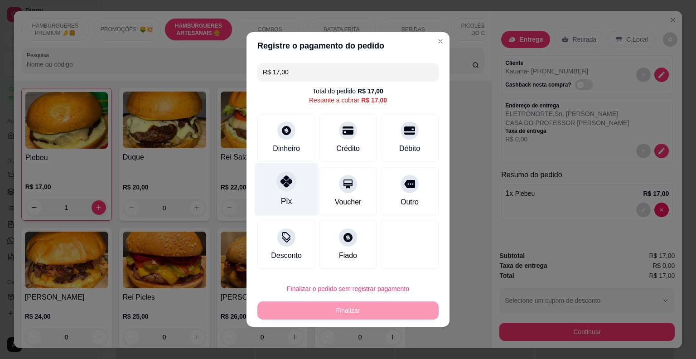
click at [285, 192] on div "Pix" at bounding box center [287, 189] width 64 height 53
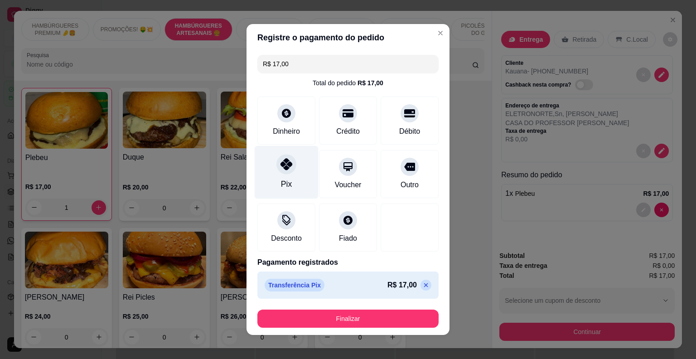
type input "R$ 0,00"
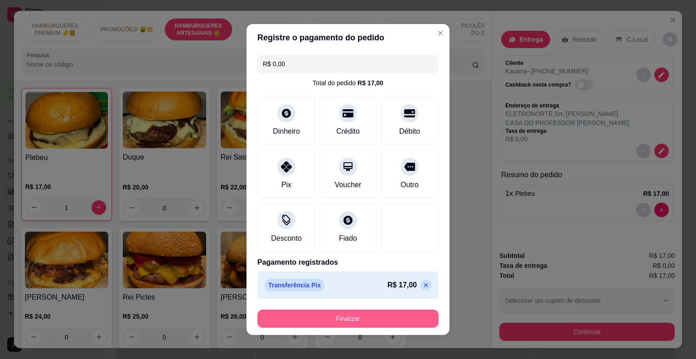
click at [381, 320] on button "Finalizar" at bounding box center [347, 319] width 181 height 18
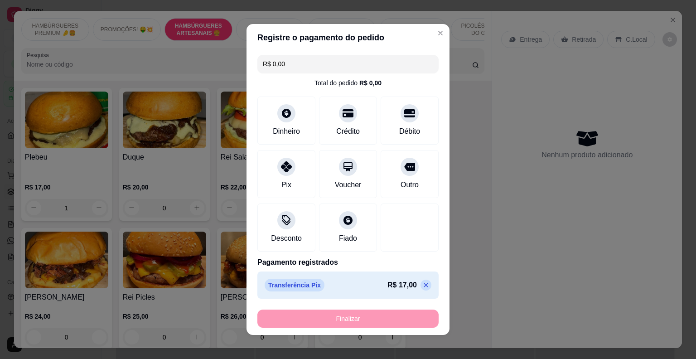
type input "0"
type input "-R$ 17,00"
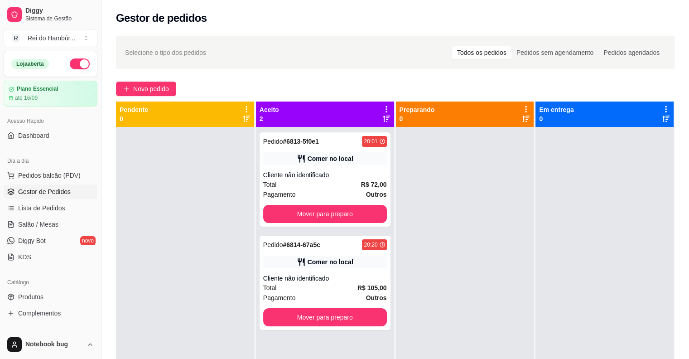
click at [600, 275] on div at bounding box center [605, 306] width 138 height 359
